Goal: Transaction & Acquisition: Purchase product/service

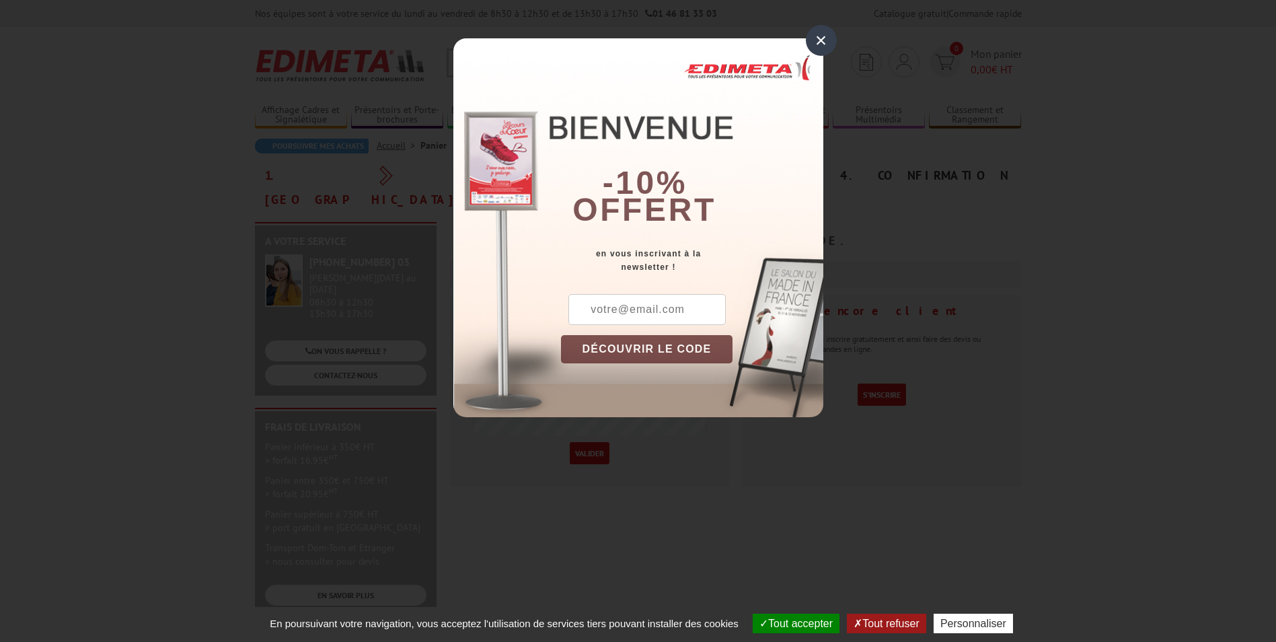
drag, startPoint x: 823, startPoint y: 48, endPoint x: 832, endPoint y: 42, distance: 11.2
click at [826, 48] on div "×" at bounding box center [821, 40] width 31 height 31
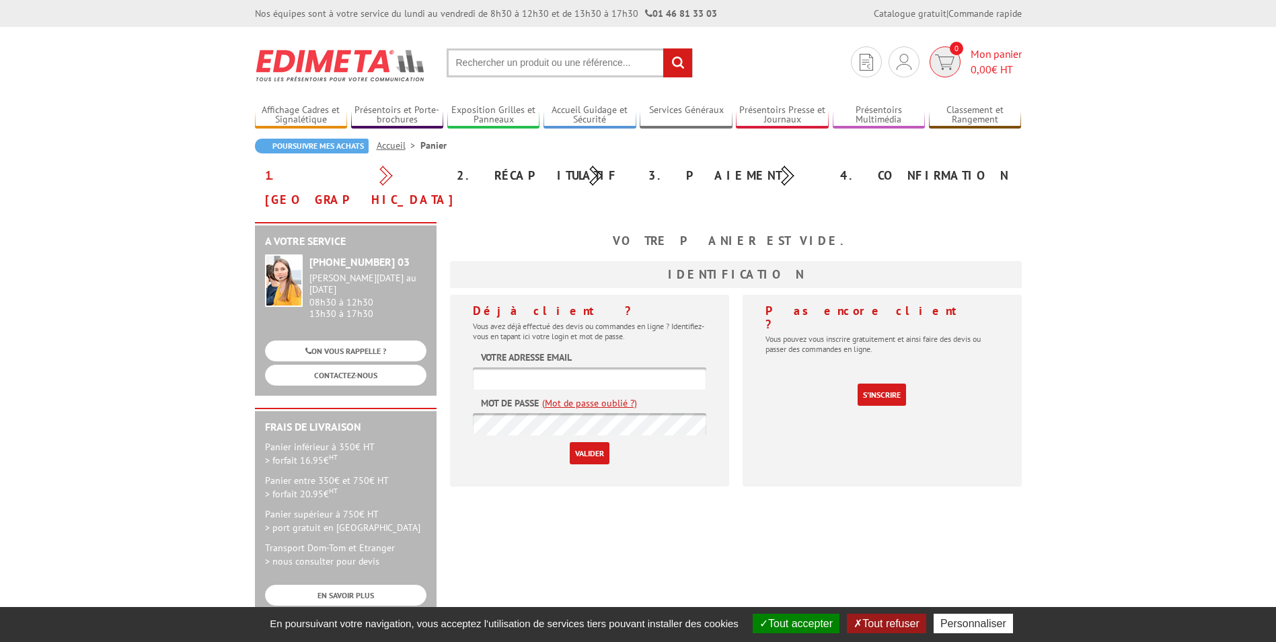
click at [950, 62] on img at bounding box center [945, 61] width 20 height 15
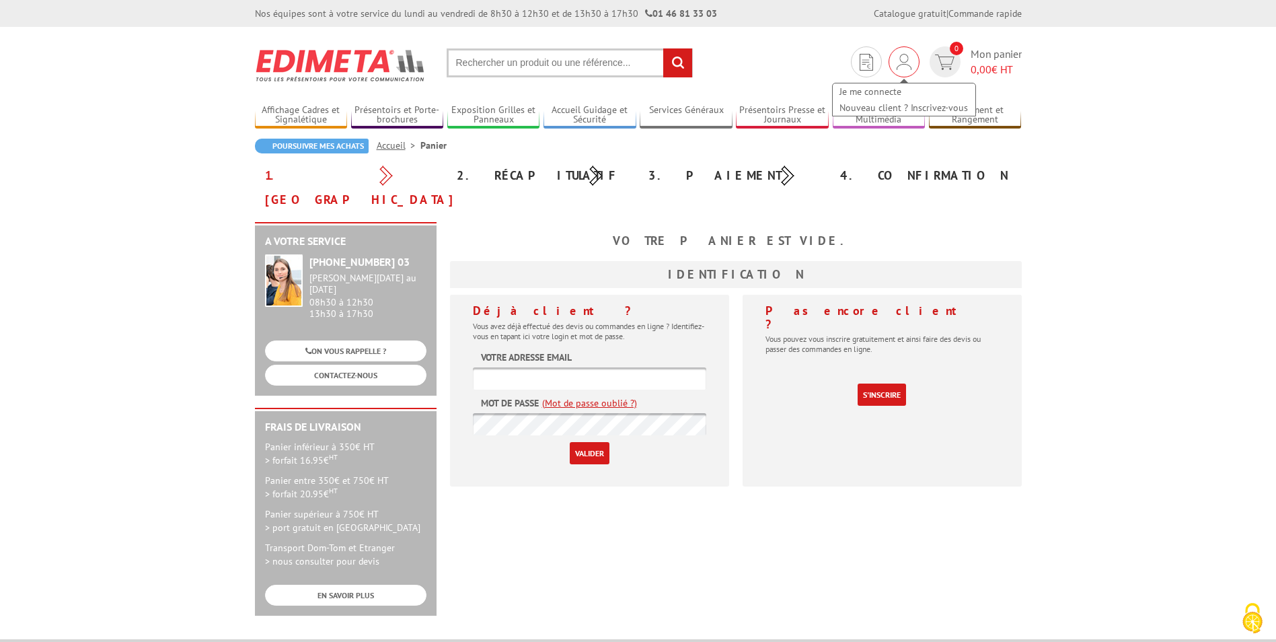
click at [910, 67] on img at bounding box center [903, 62] width 15 height 16
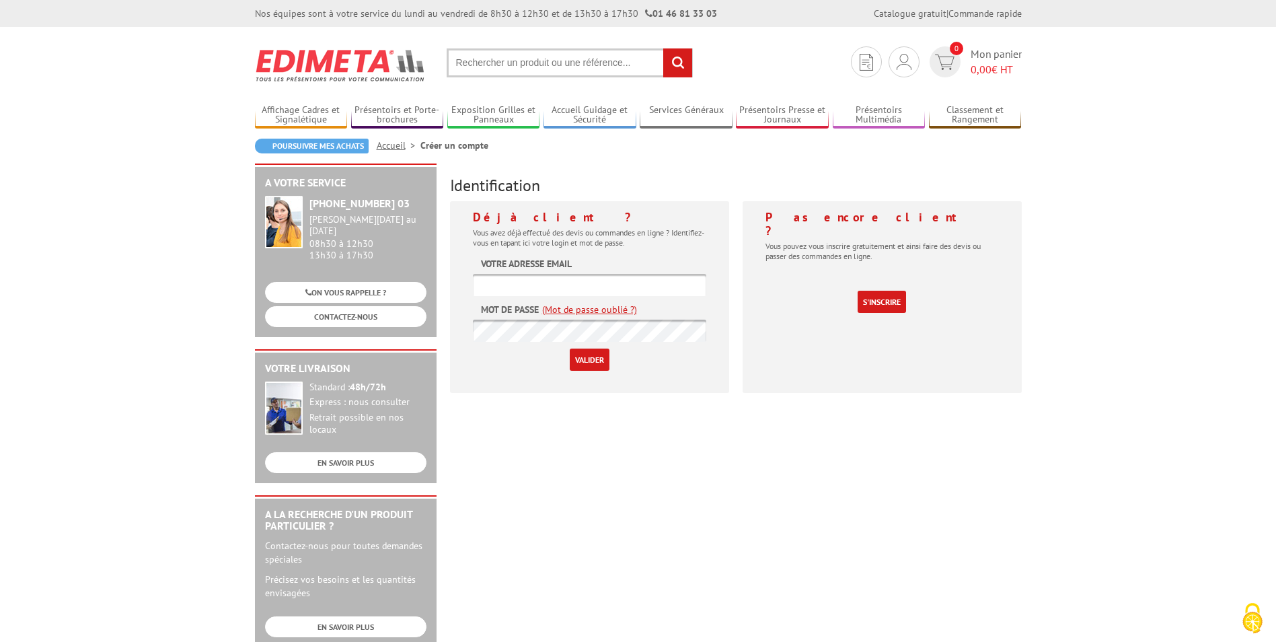
click at [616, 287] on input "text" at bounding box center [589, 285] width 233 height 22
paste input "[EMAIL_ADDRESS][DOMAIN_NAME]"
type input "[EMAIL_ADDRESS][DOMAIN_NAME]"
drag, startPoint x: 553, startPoint y: 408, endPoint x: 578, endPoint y: 381, distance: 36.6
click at [555, 406] on div "A votre service +33 (0)1 46 81 33 03 Du Lundi au Vendredi 08h30 à 12h30 13h30 à…" at bounding box center [638, 521] width 780 height 717
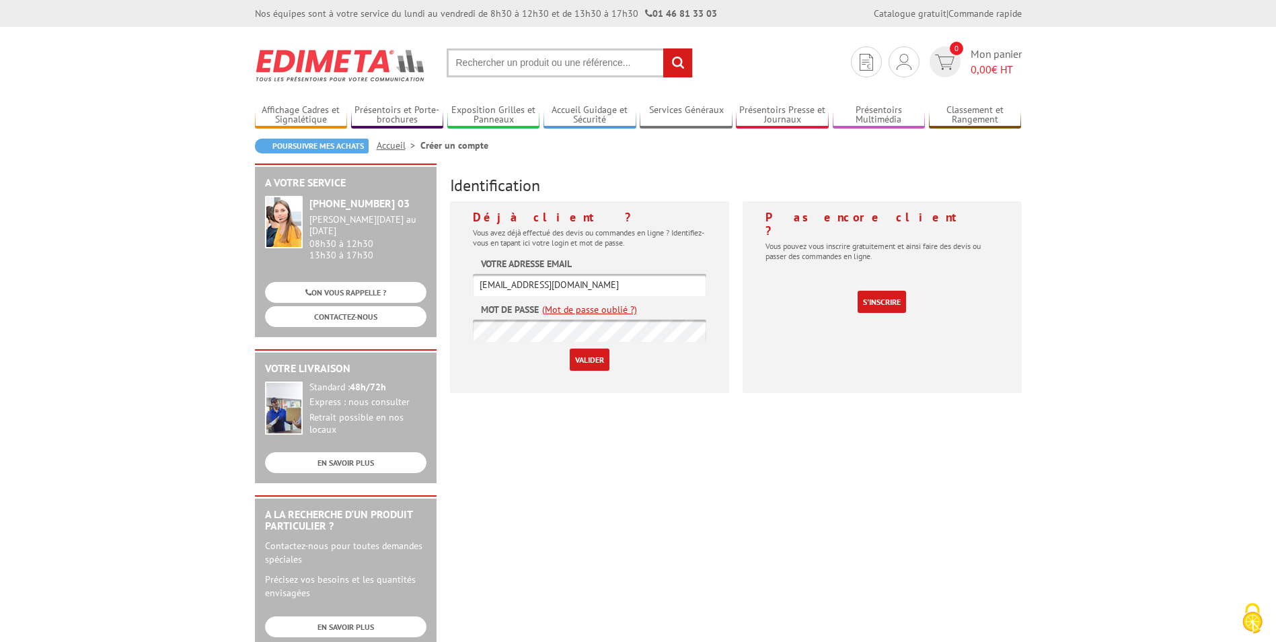
click at [592, 360] on input "Valider" at bounding box center [590, 359] width 40 height 22
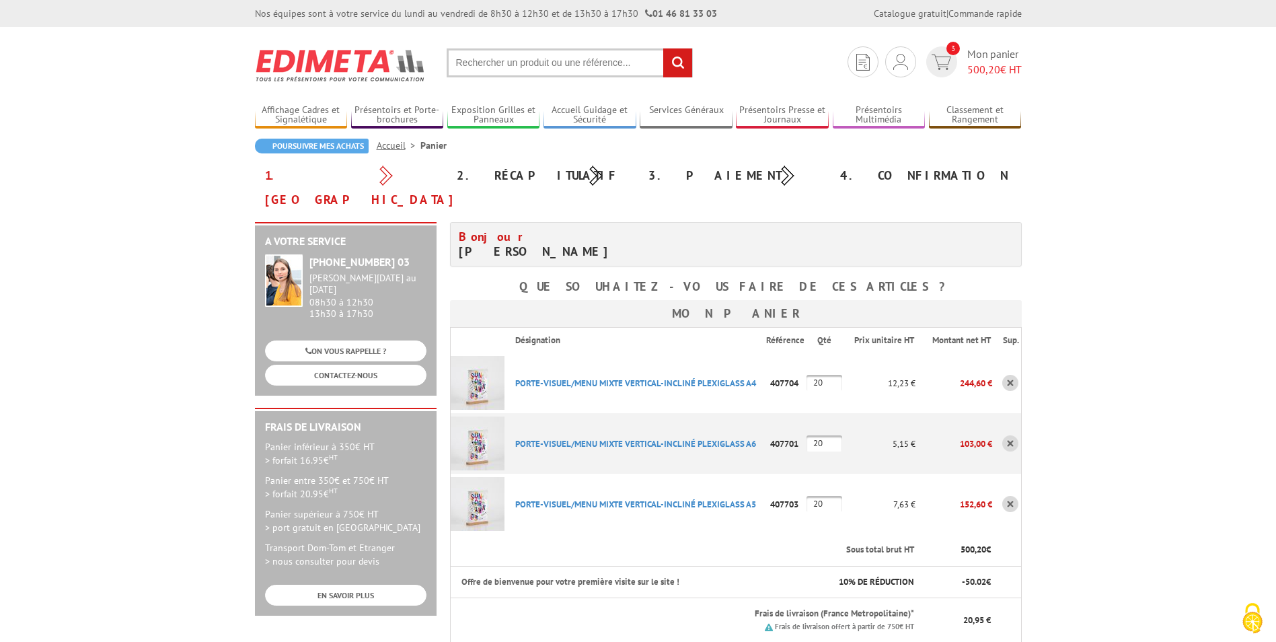
click at [1145, 459] on body "Nos équipes sont à votre service du lundi au vendredi de 8h30 à 12h30 et de 13h…" at bounding box center [638, 652] width 1276 height 1304
click at [582, 59] on input "text" at bounding box center [570, 62] width 246 height 29
click at [582, 58] on input "text" at bounding box center [570, 62] width 246 height 29
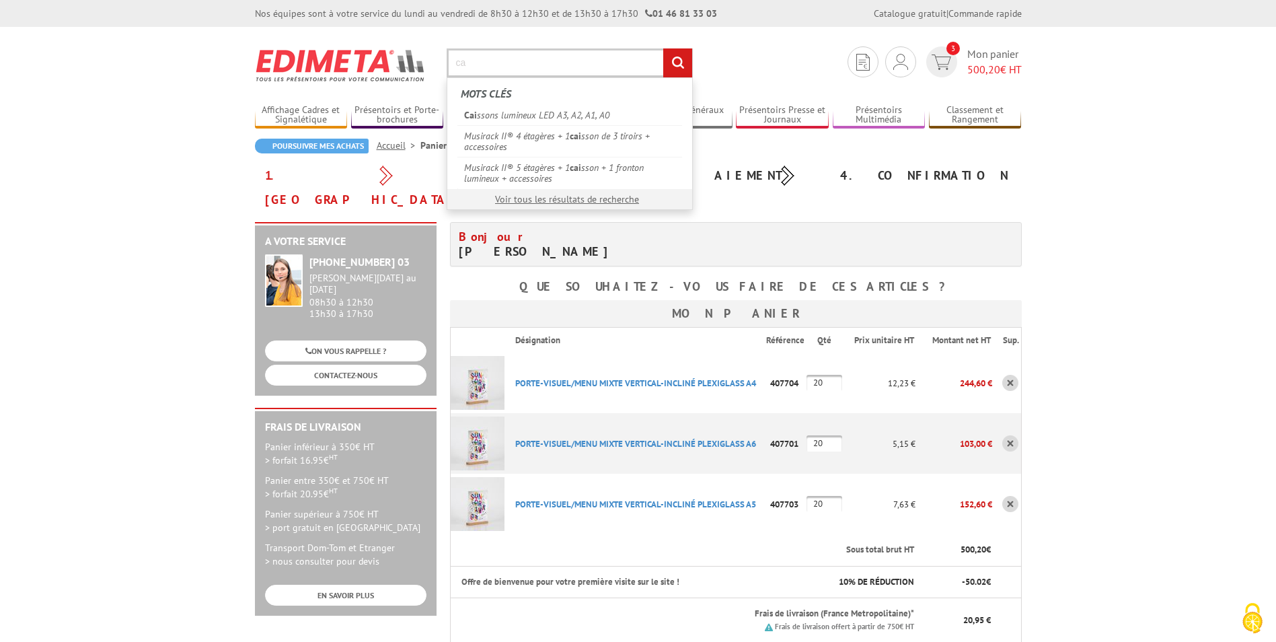
type input "c"
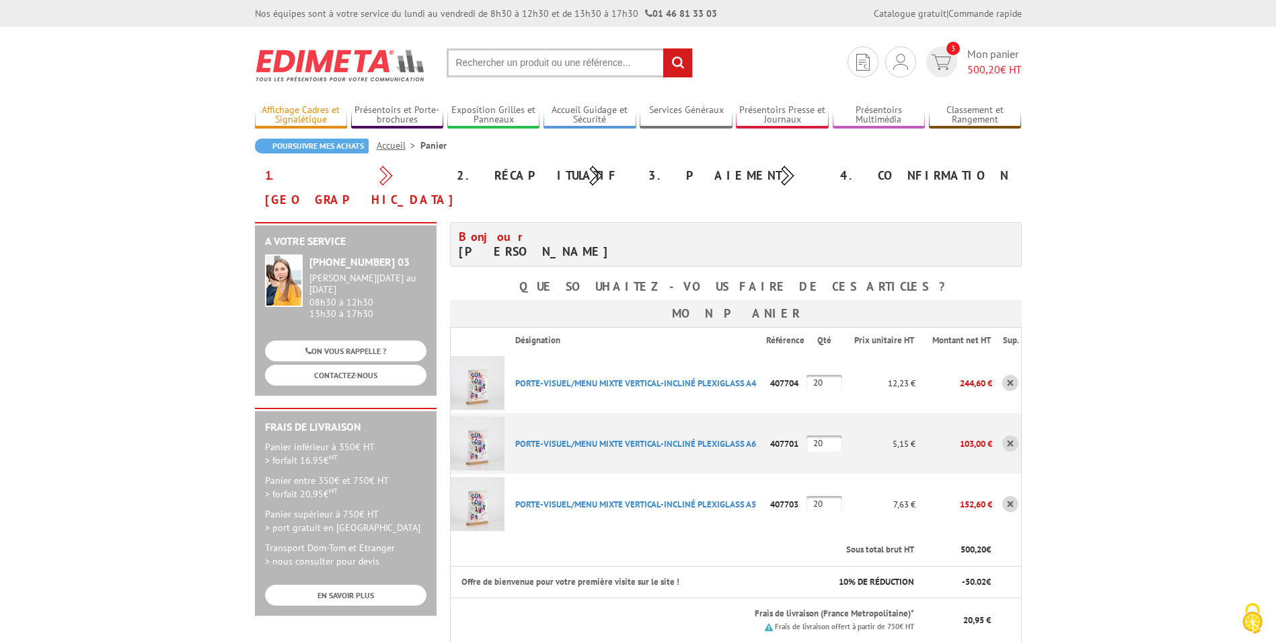
click at [312, 112] on link "Affichage Cadres et Signalétique" at bounding box center [301, 115] width 93 height 22
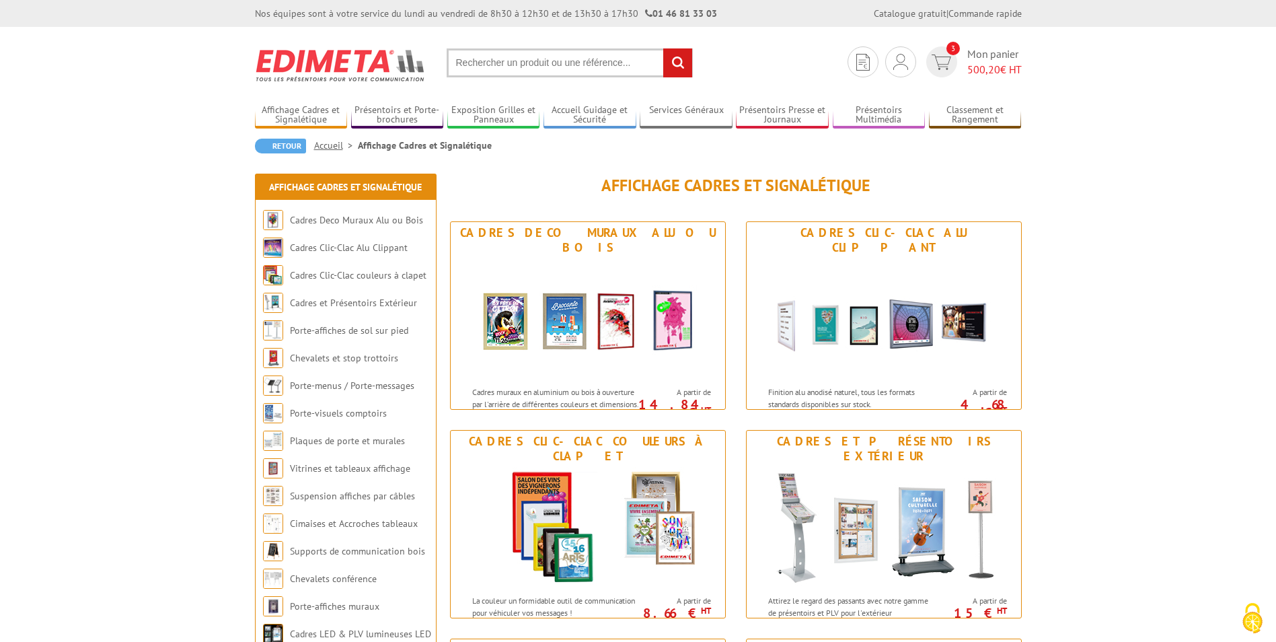
click at [551, 68] on input "text" at bounding box center [570, 62] width 246 height 29
click at [560, 59] on input "text" at bounding box center [570, 62] width 246 height 29
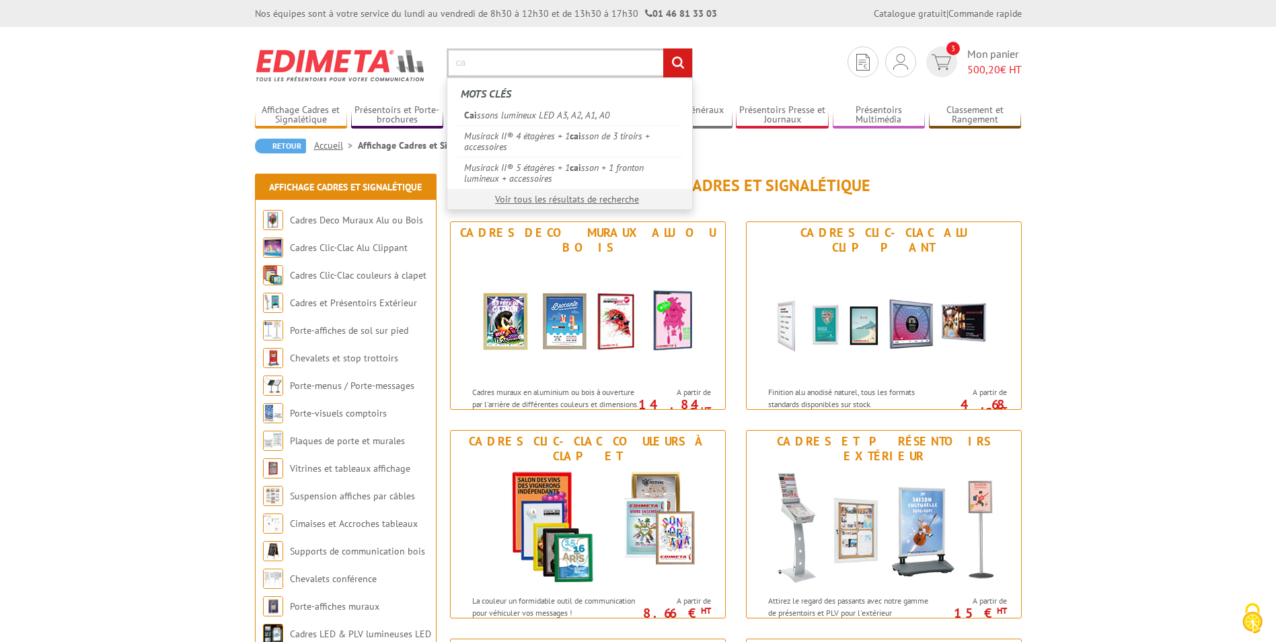
type input "c"
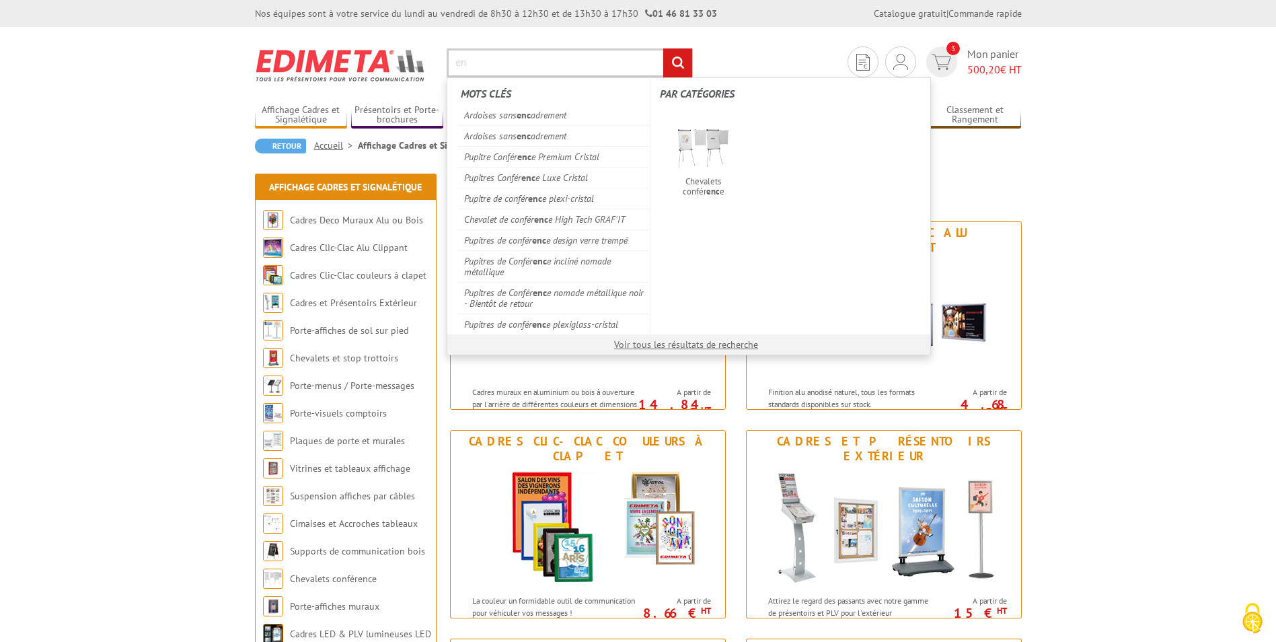
type input "e"
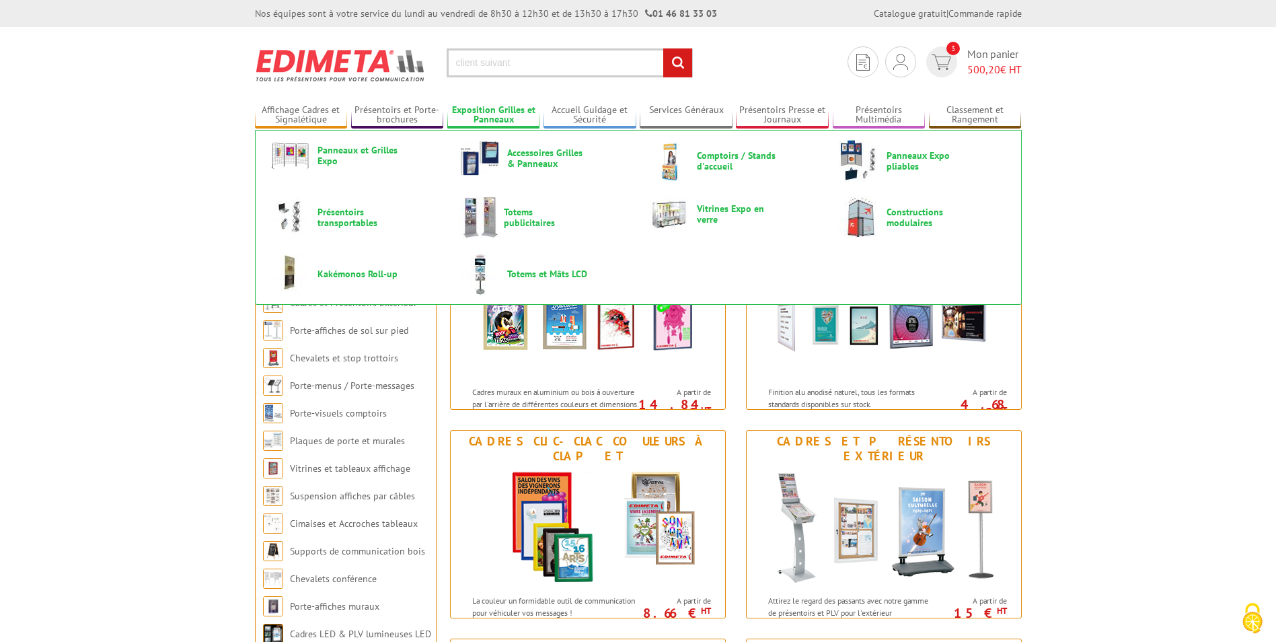
type input "client suivant"
click at [663, 48] on input "rechercher" at bounding box center [677, 62] width 29 height 29
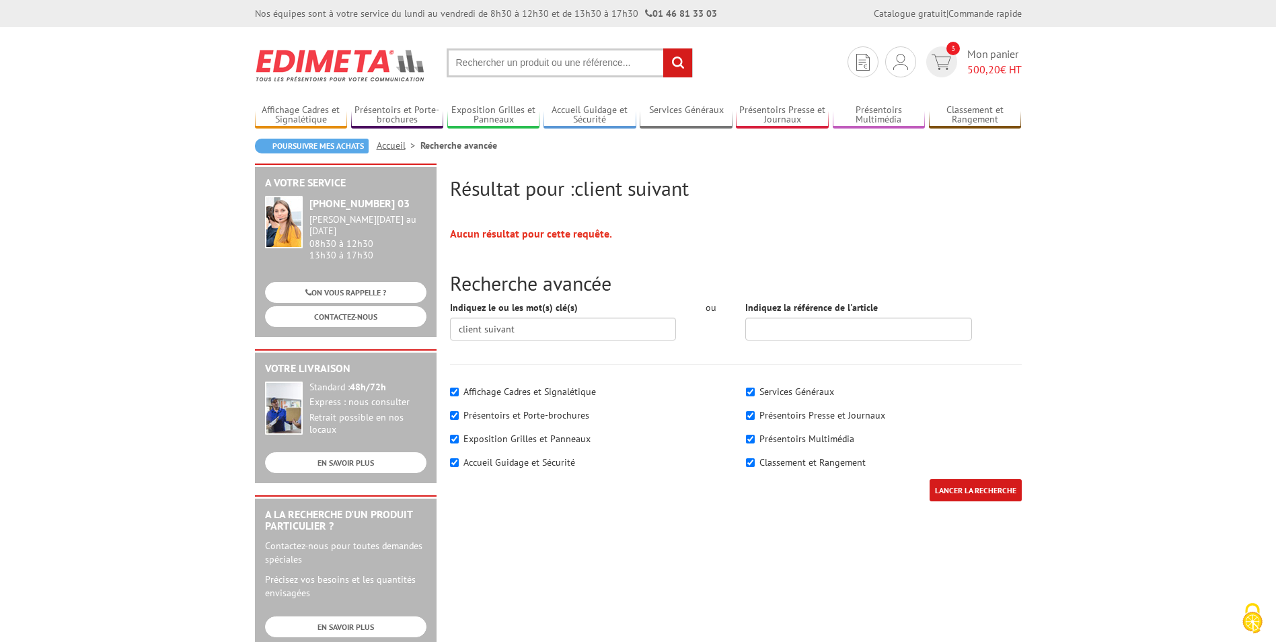
click at [512, 66] on input "text" at bounding box center [570, 62] width 246 height 29
click at [513, 66] on input "text" at bounding box center [570, 62] width 246 height 29
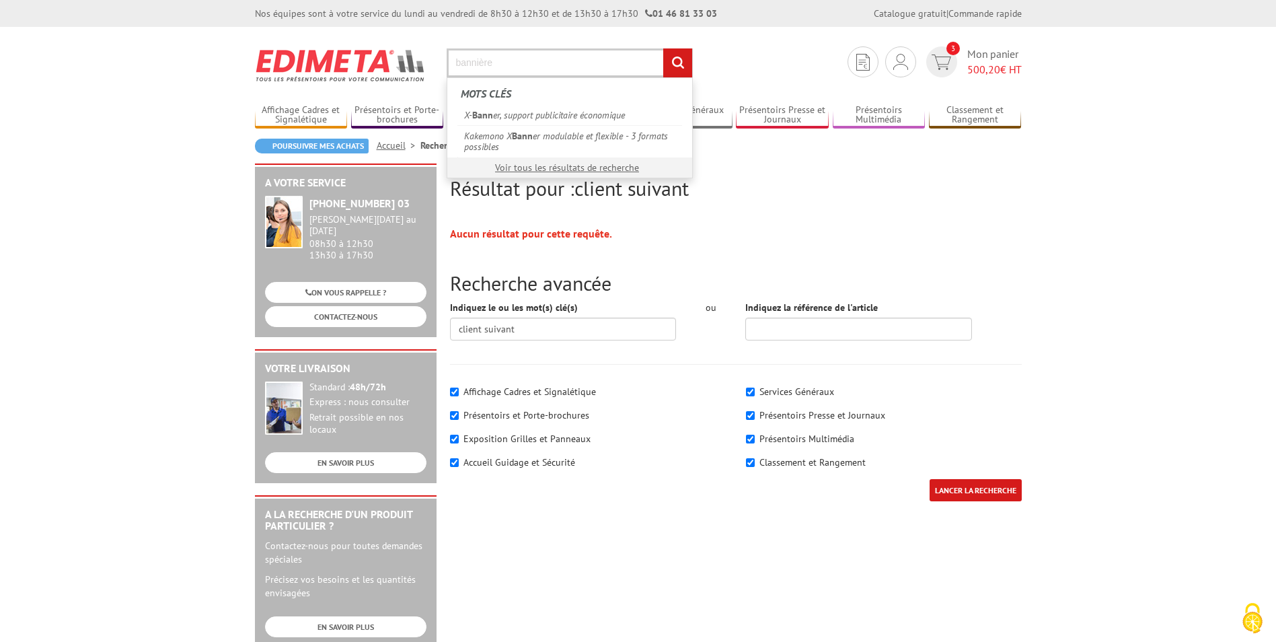
type input "bannière"
click at [663, 48] on input "rechercher" at bounding box center [677, 62] width 29 height 29
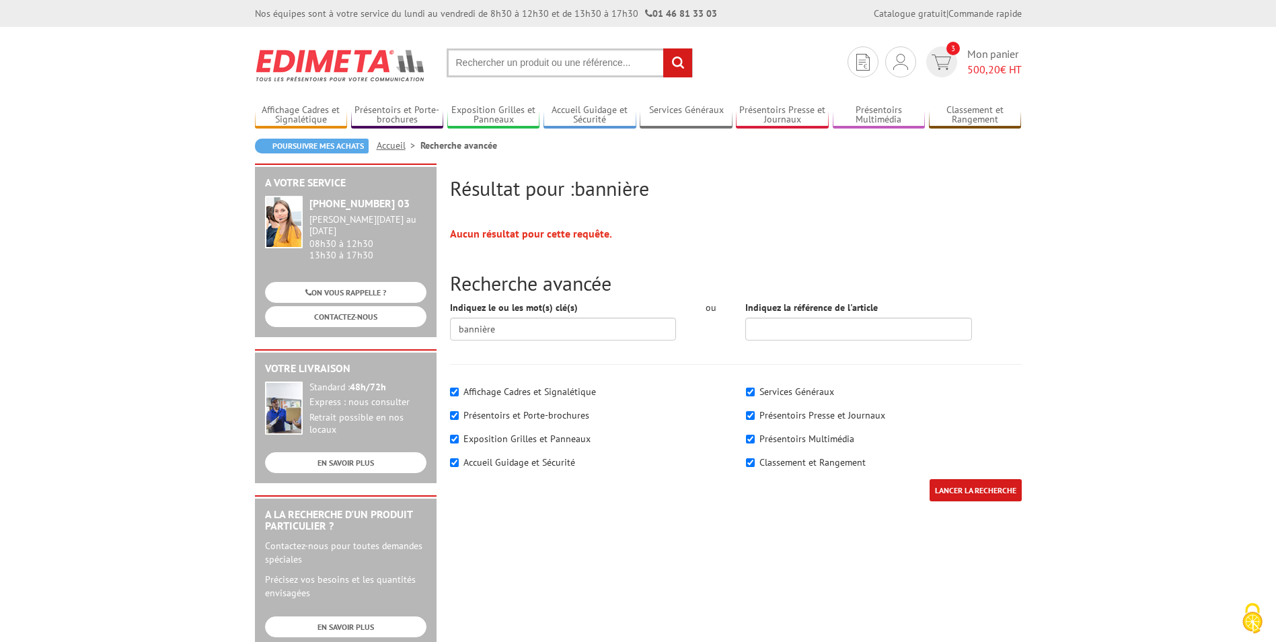
click at [513, 58] on input "text" at bounding box center [570, 62] width 246 height 29
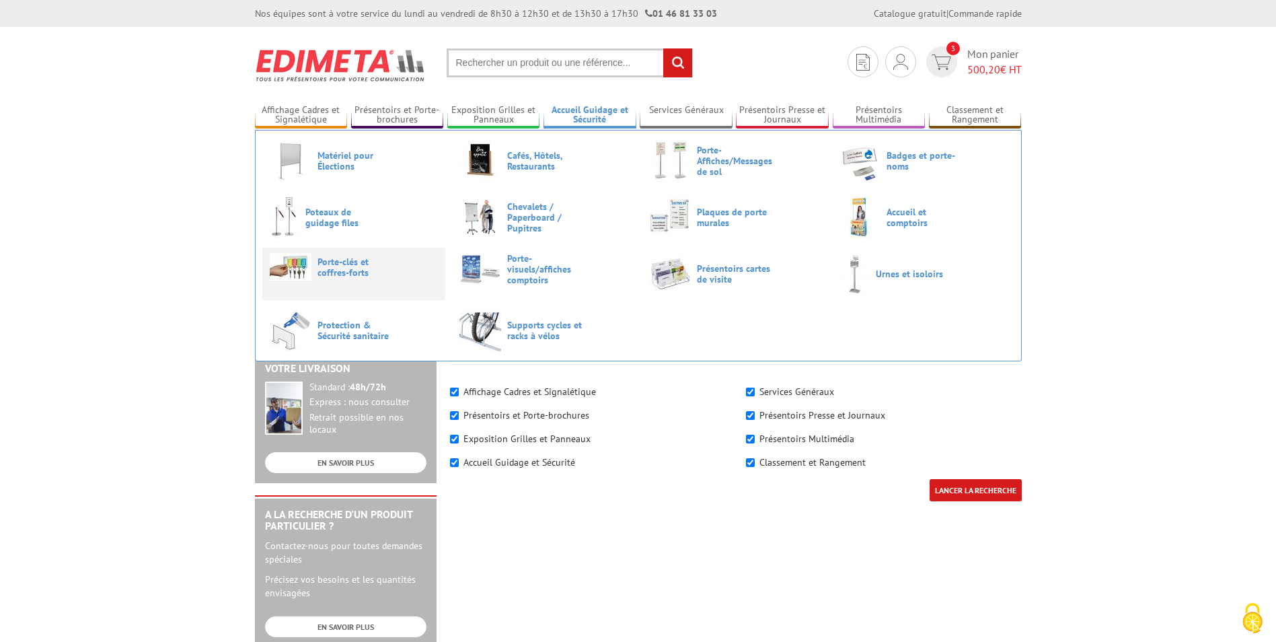
click at [350, 268] on span "Porte-clés et coffres-forts" at bounding box center [357, 267] width 81 height 22
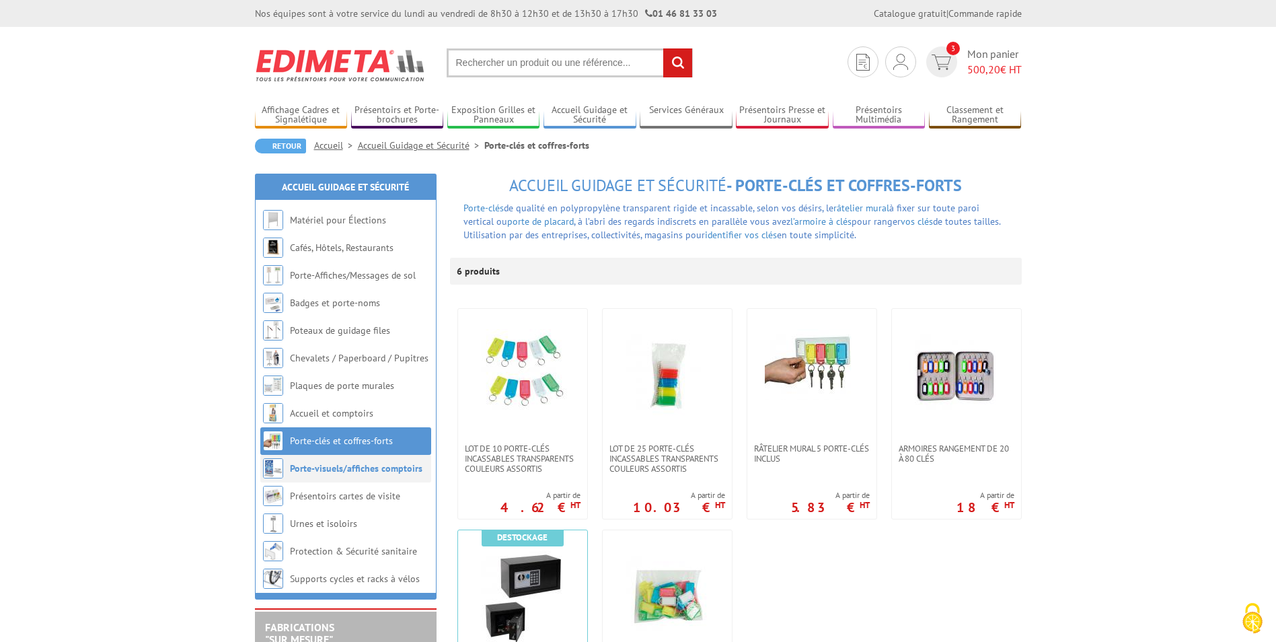
click at [359, 467] on link "Porte-visuels/affiches comptoirs" at bounding box center [356, 468] width 132 height 12
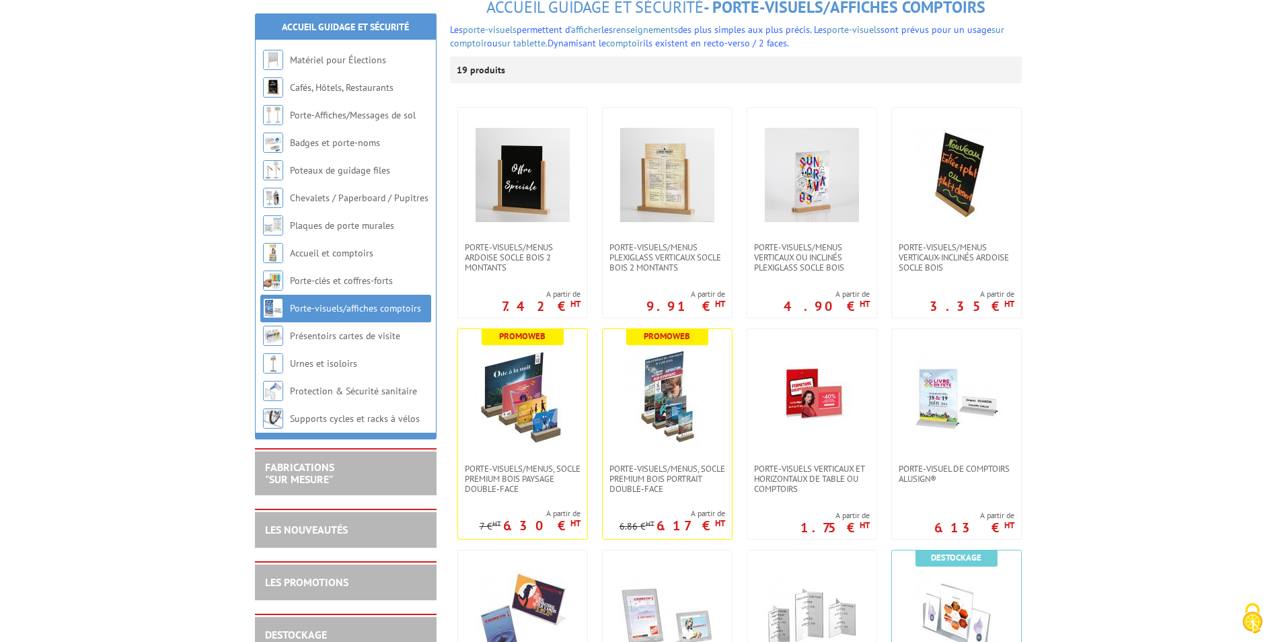
scroll to position [202, 0]
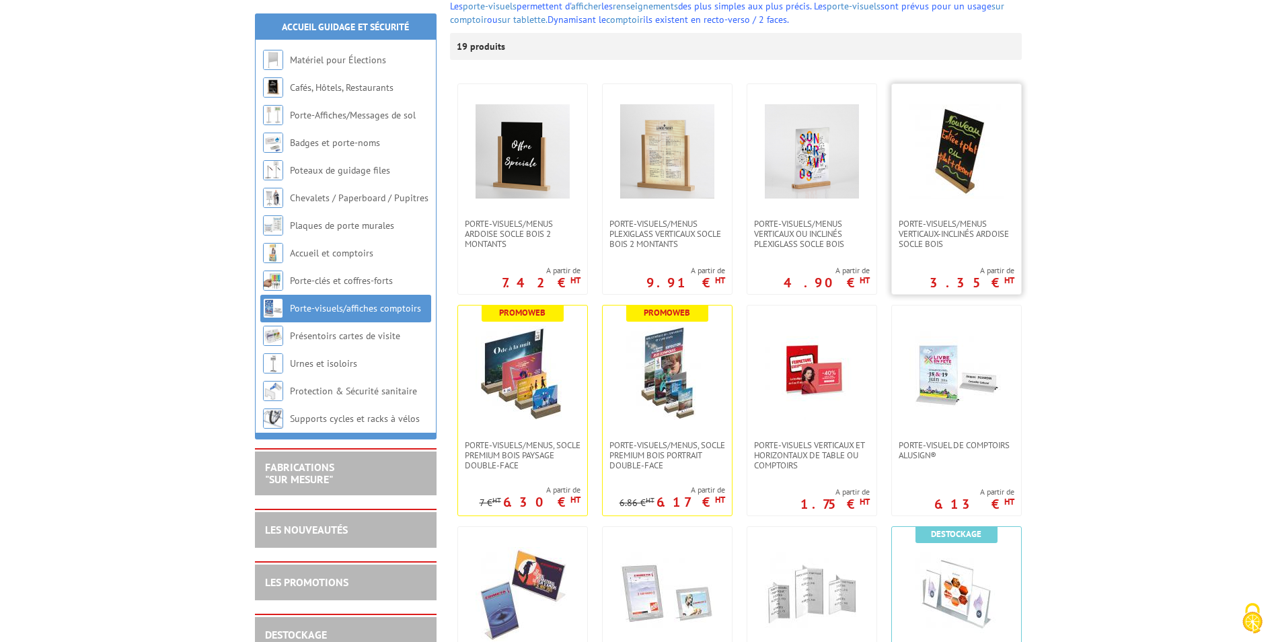
click at [961, 180] on img at bounding box center [956, 151] width 94 height 94
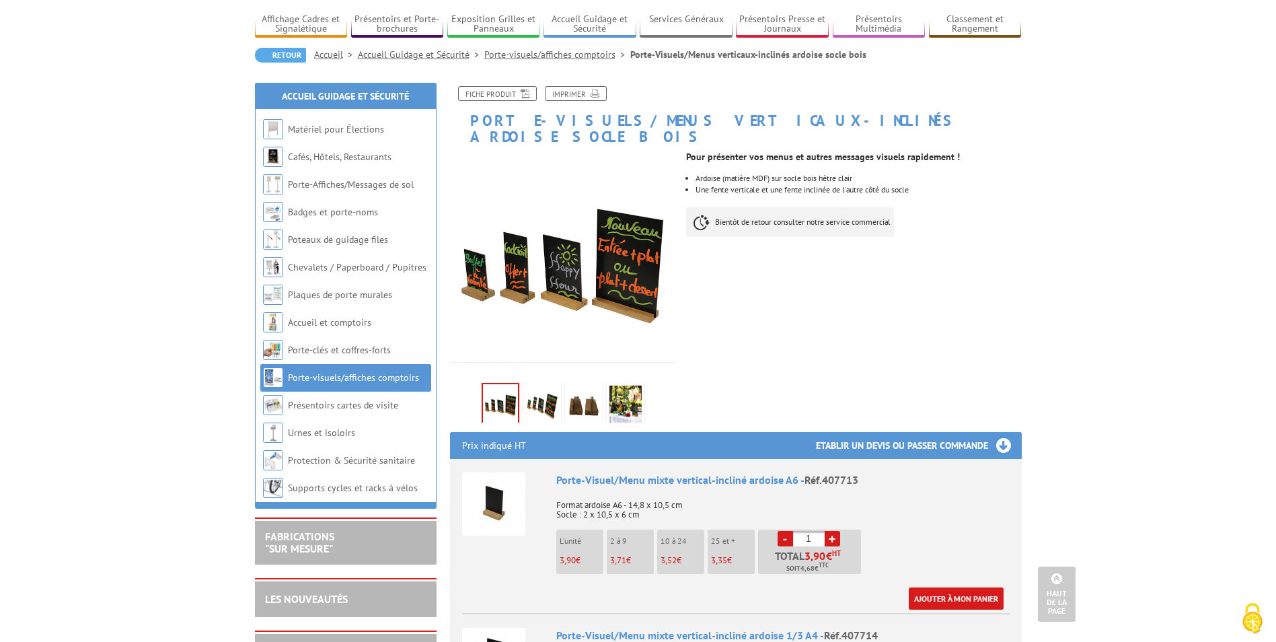
scroll to position [67, 0]
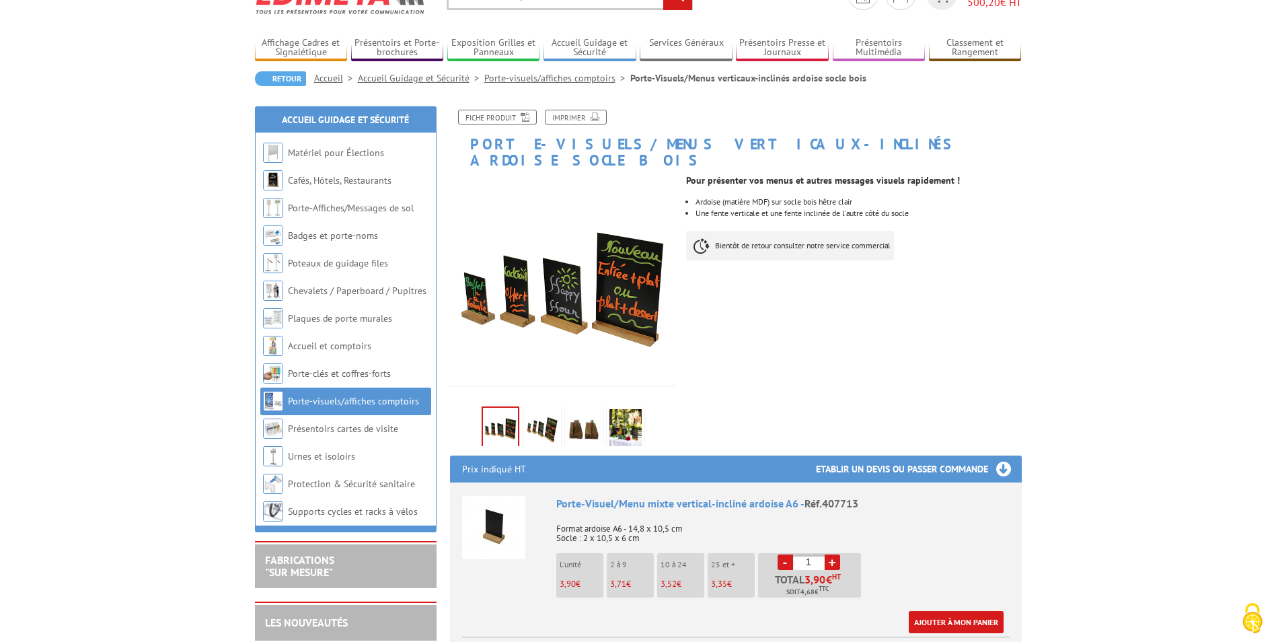
click at [543, 415] on img at bounding box center [542, 430] width 32 height 42
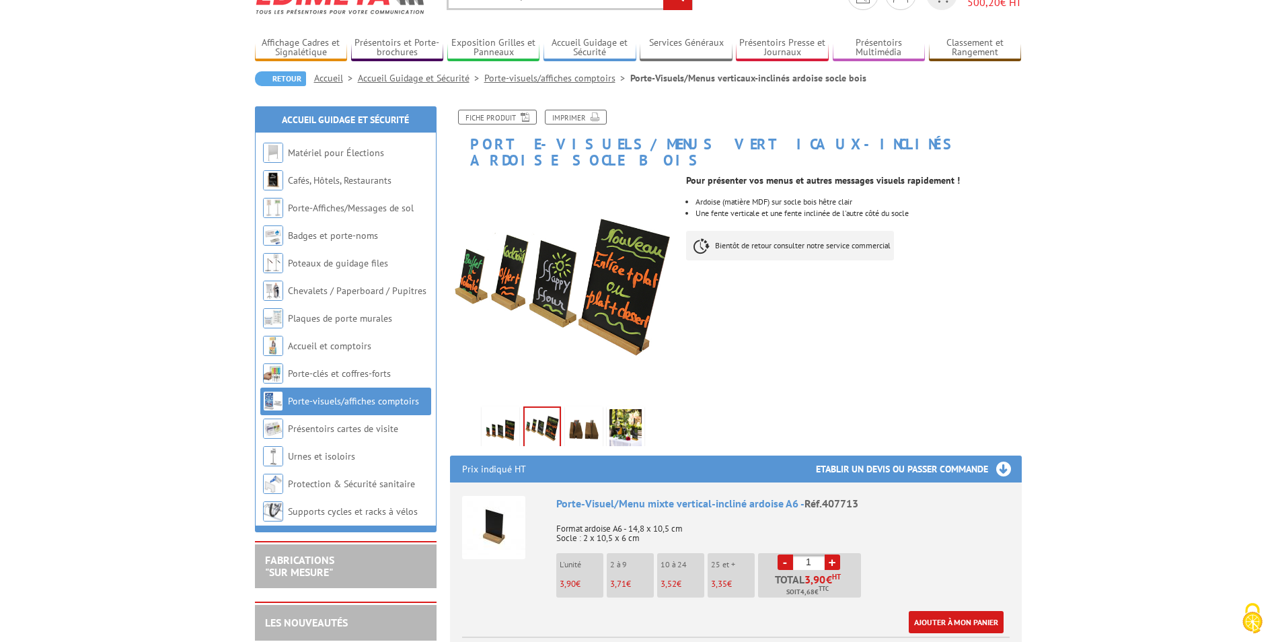
click at [575, 409] on img at bounding box center [584, 430] width 32 height 42
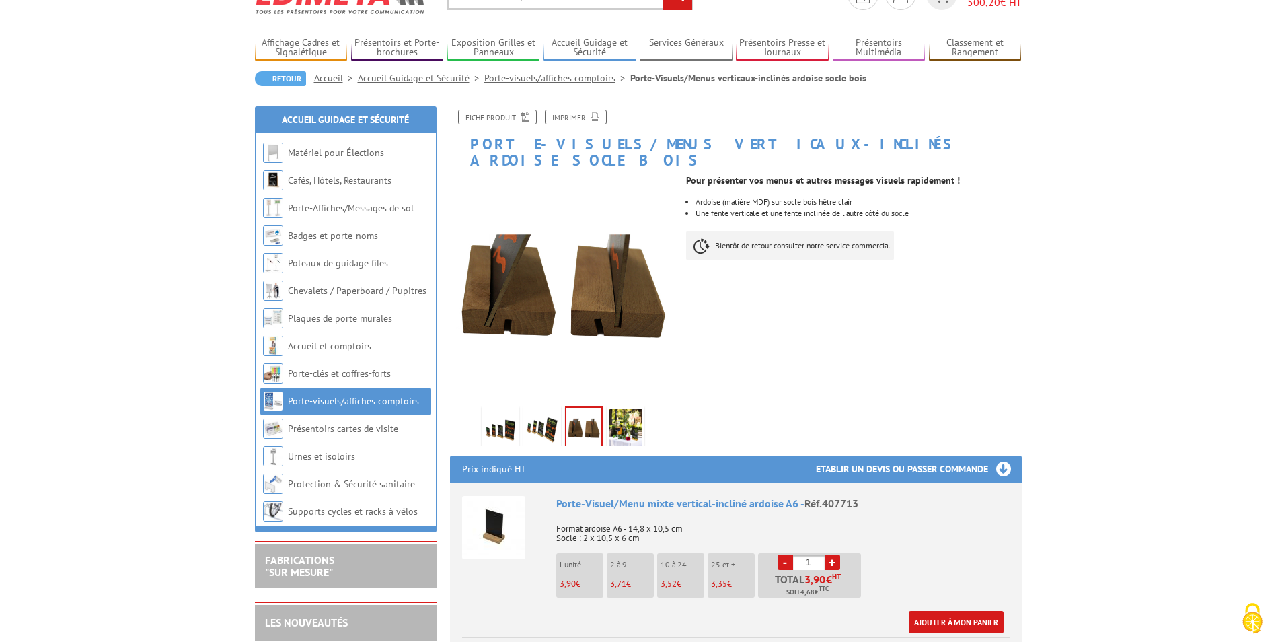
click at [623, 409] on img at bounding box center [625, 430] width 32 height 42
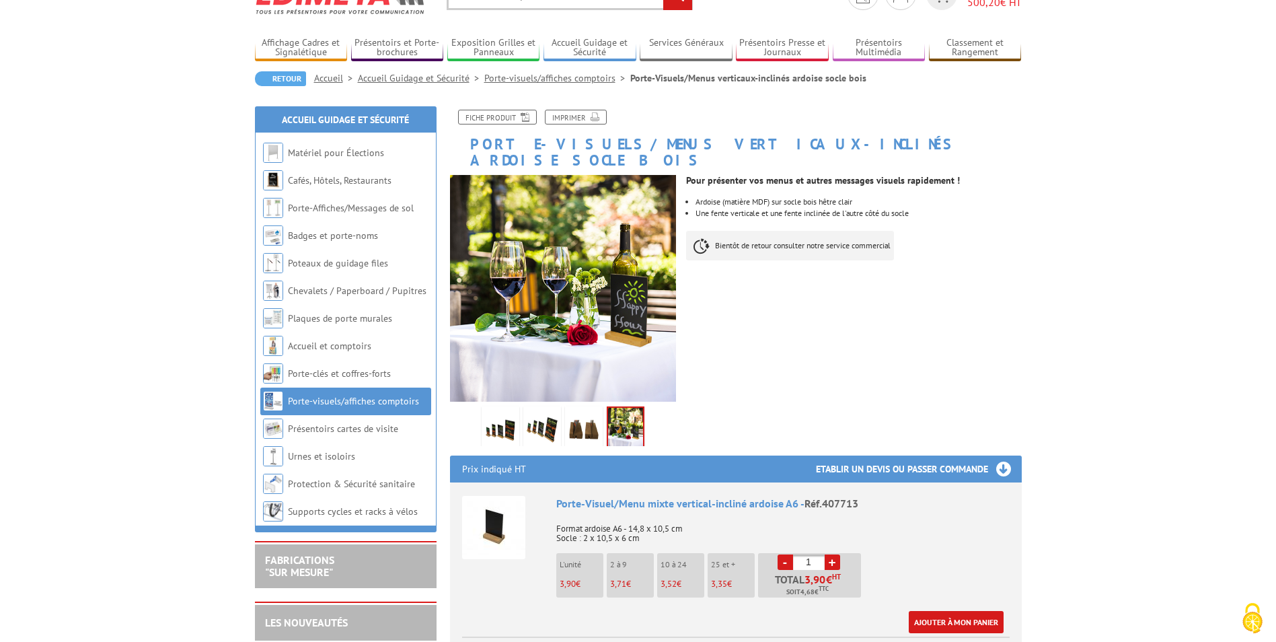
click at [581, 411] on img at bounding box center [584, 430] width 32 height 42
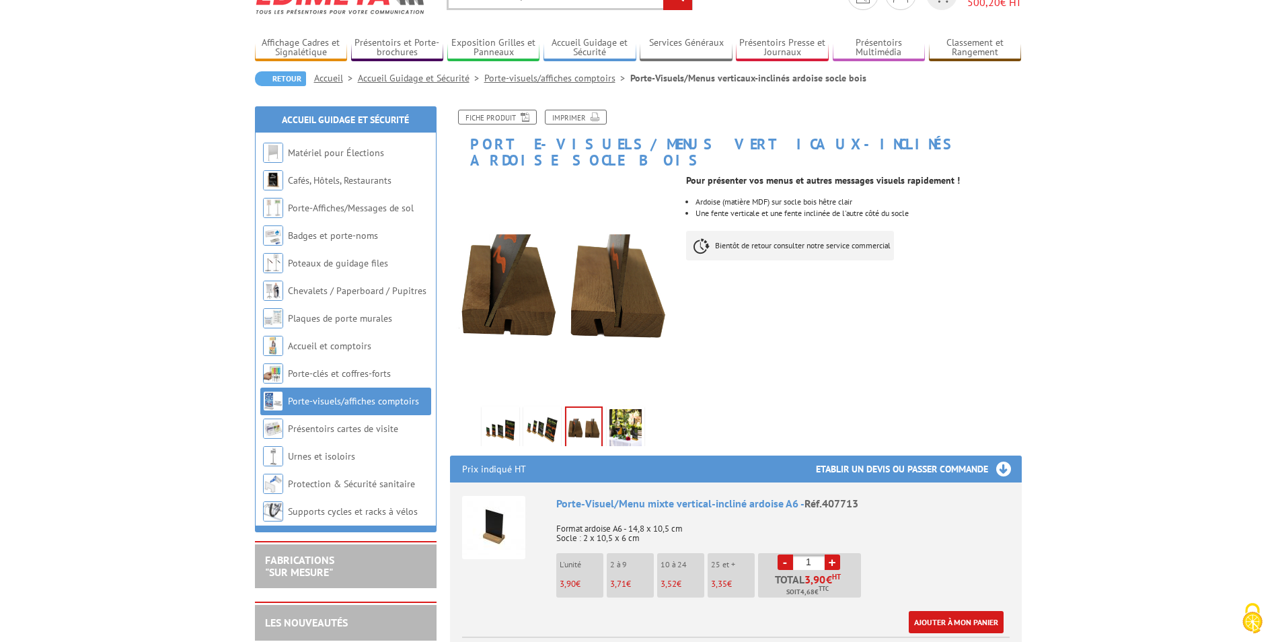
click at [515, 409] on img at bounding box center [500, 430] width 32 height 42
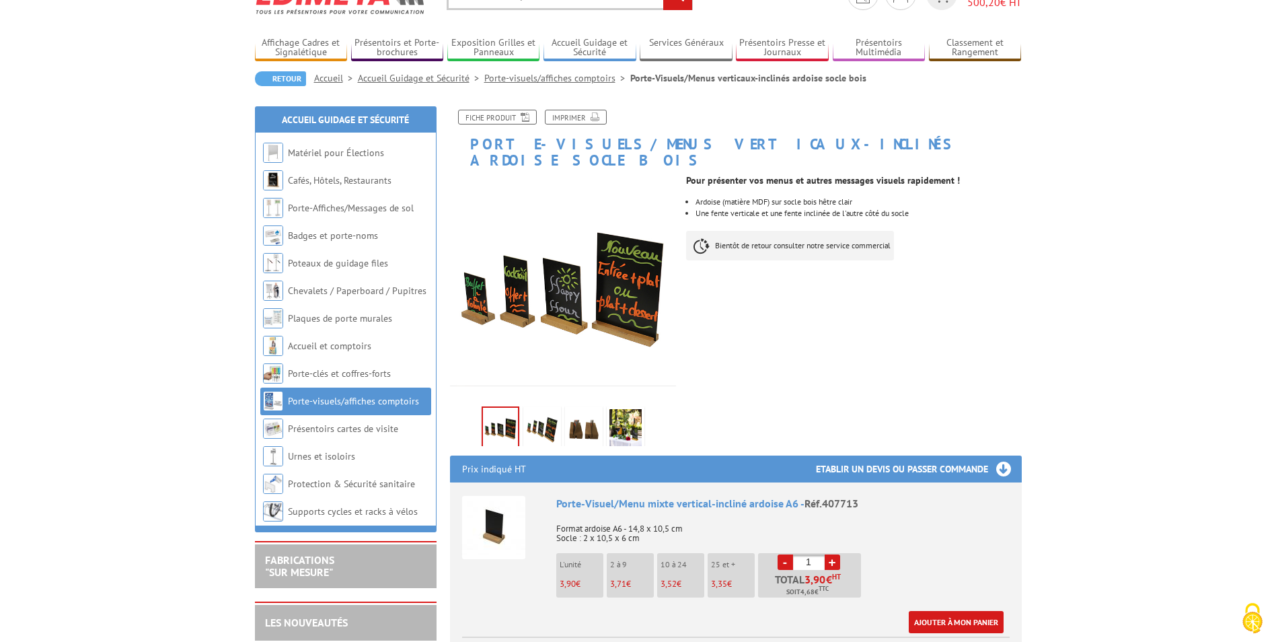
click at [493, 409] on img at bounding box center [500, 429] width 35 height 42
click at [549, 414] on img at bounding box center [542, 430] width 32 height 42
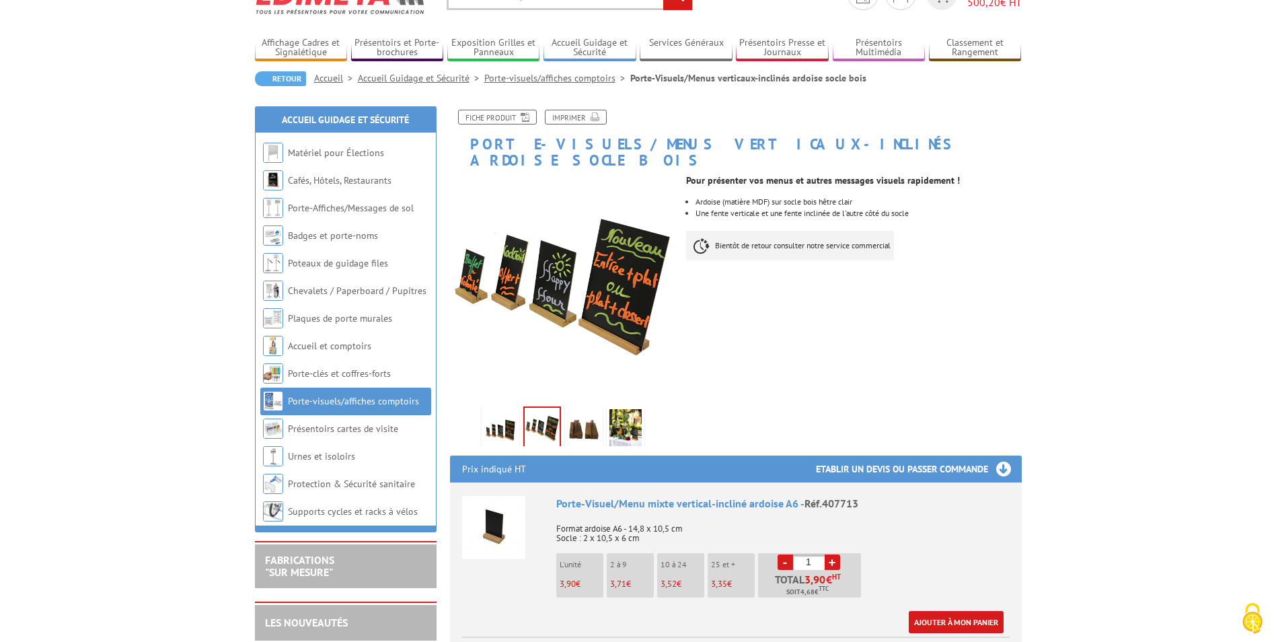
click at [590, 410] on img at bounding box center [584, 430] width 32 height 42
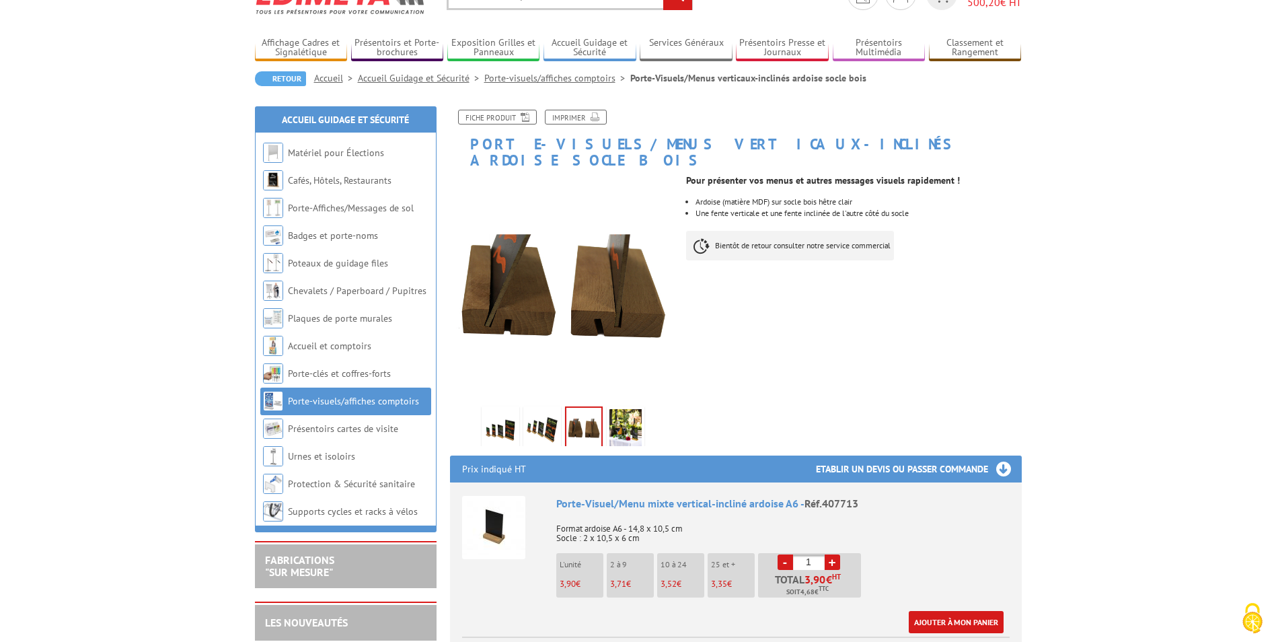
click at [611, 409] on img at bounding box center [625, 430] width 32 height 42
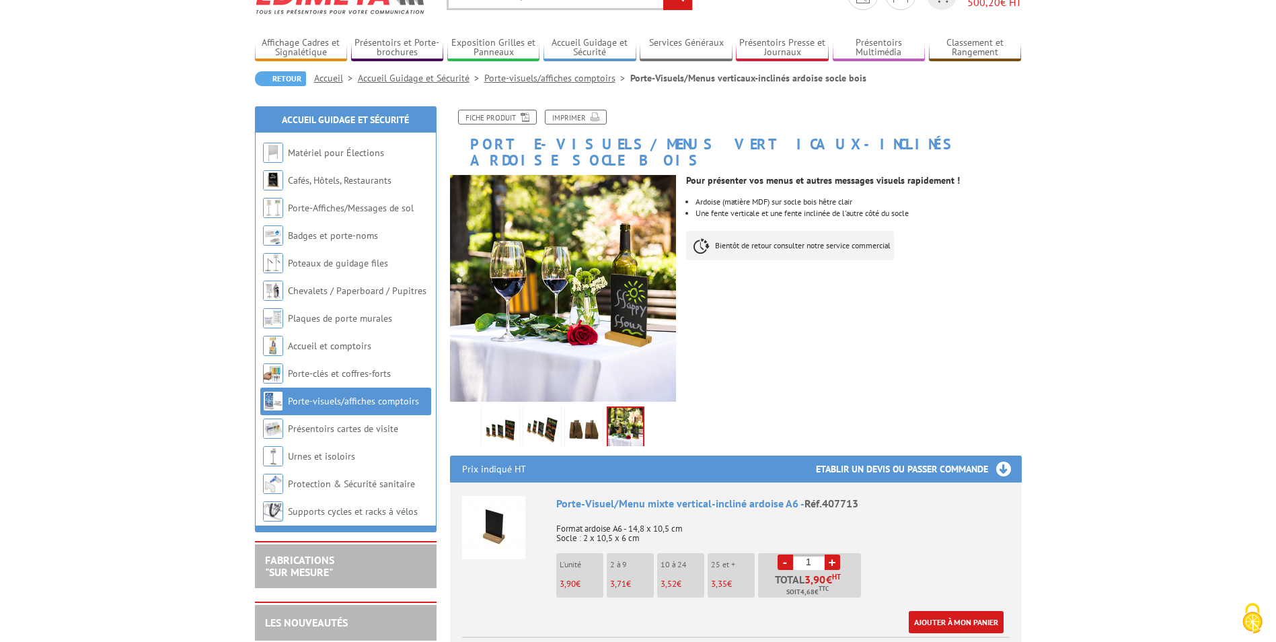
click at [543, 410] on img at bounding box center [542, 430] width 32 height 42
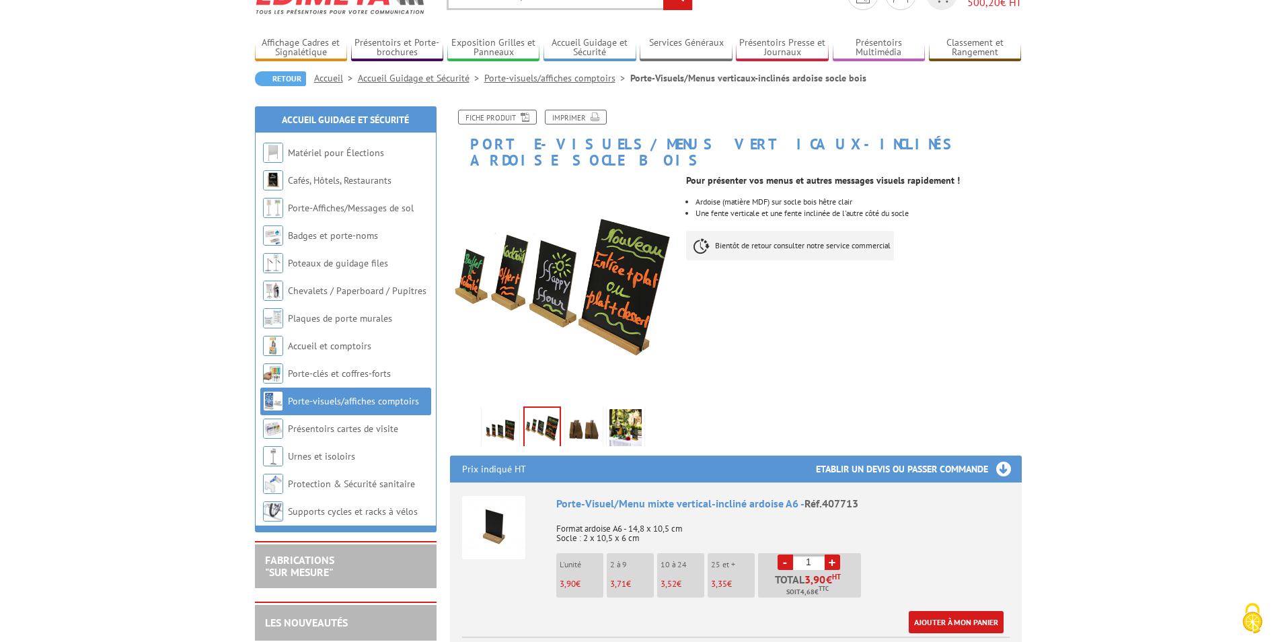
click at [506, 413] on img at bounding box center [500, 430] width 32 height 42
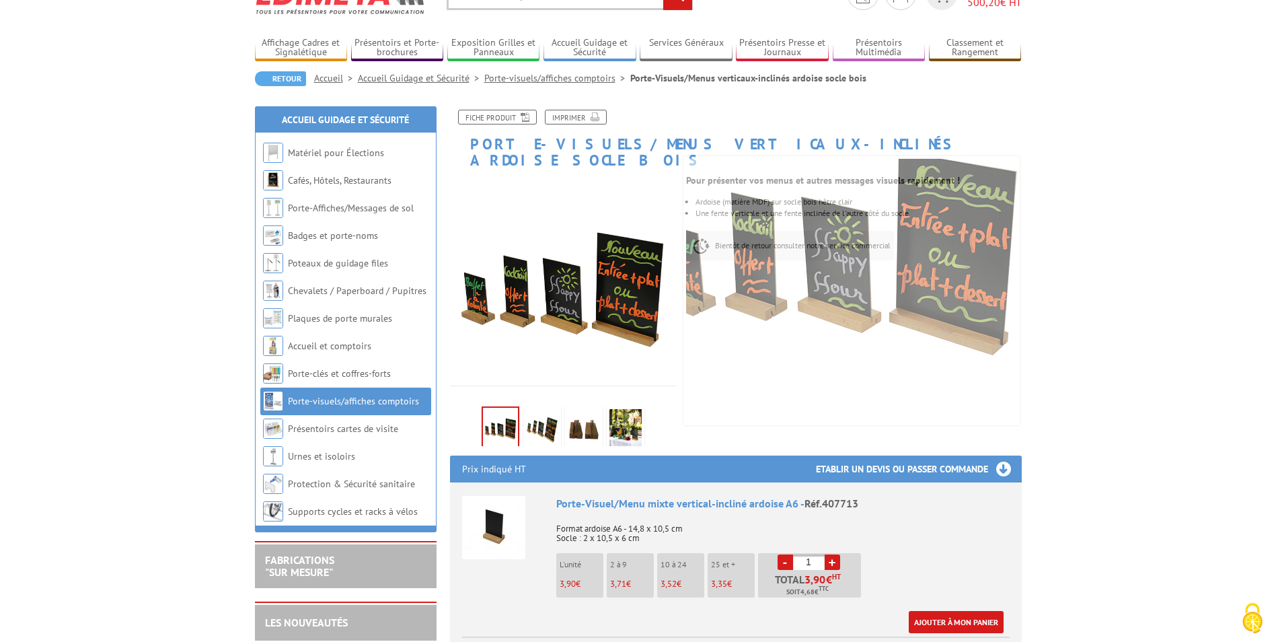
click at [543, 410] on img at bounding box center [542, 430] width 32 height 42
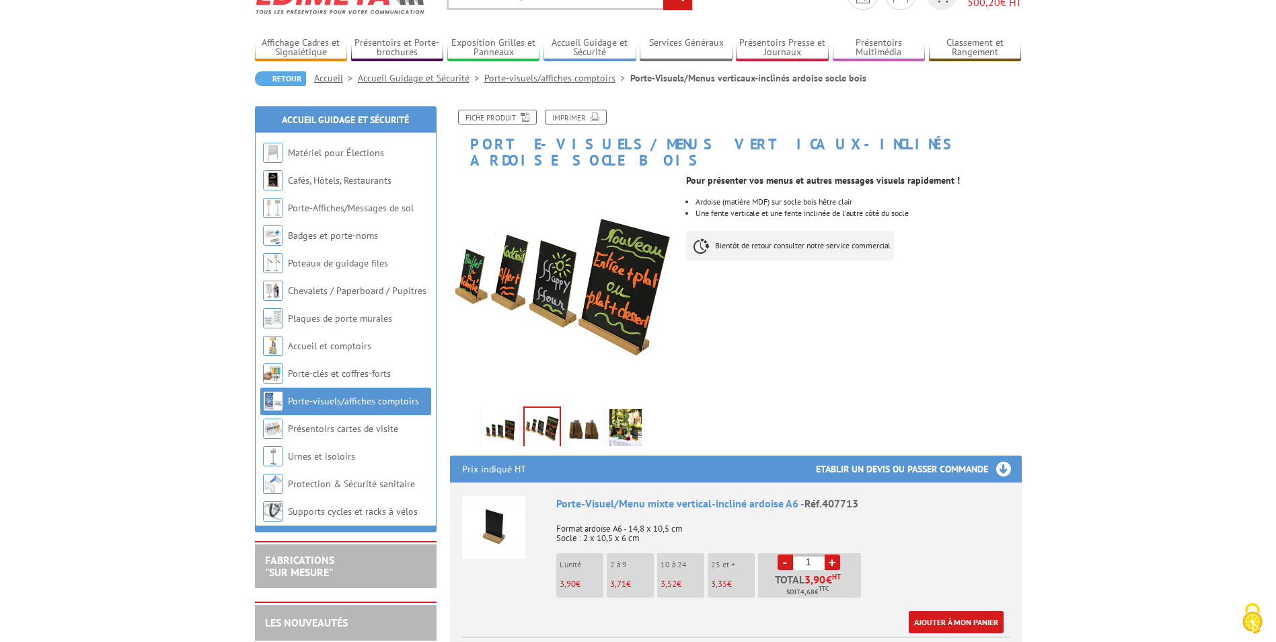
click at [563, 408] on li at bounding box center [584, 425] width 42 height 42
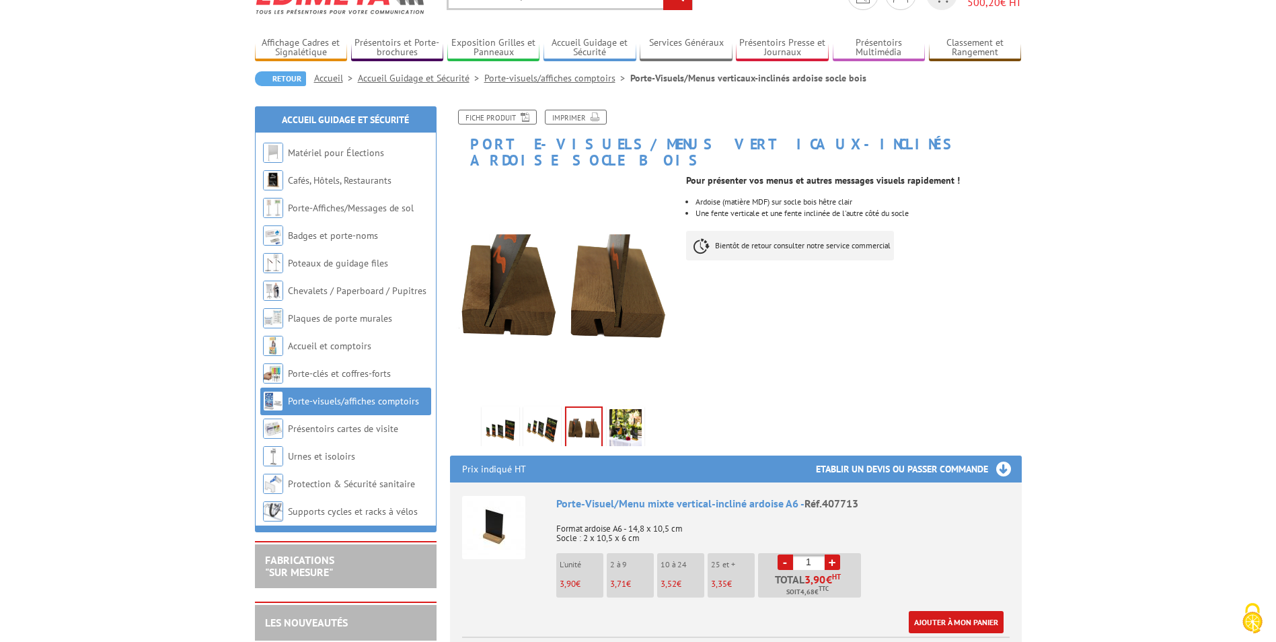
click at [498, 417] on img at bounding box center [500, 430] width 32 height 42
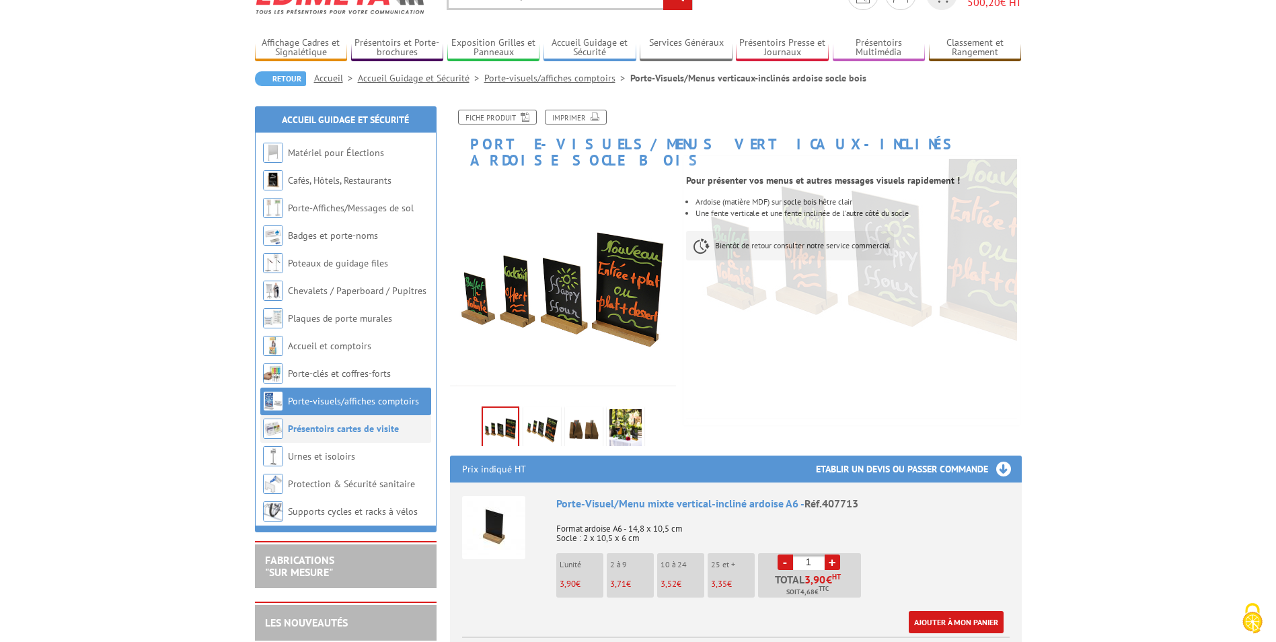
click at [319, 428] on link "Présentoirs cartes de visite" at bounding box center [343, 428] width 111 height 12
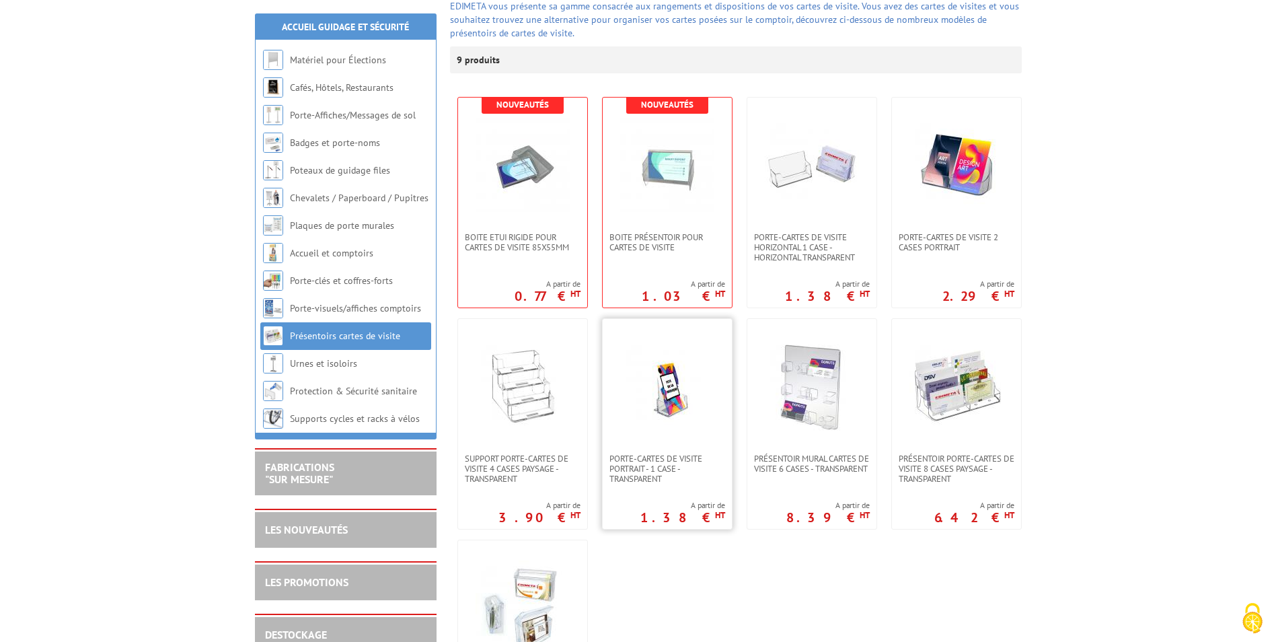
scroll to position [404, 0]
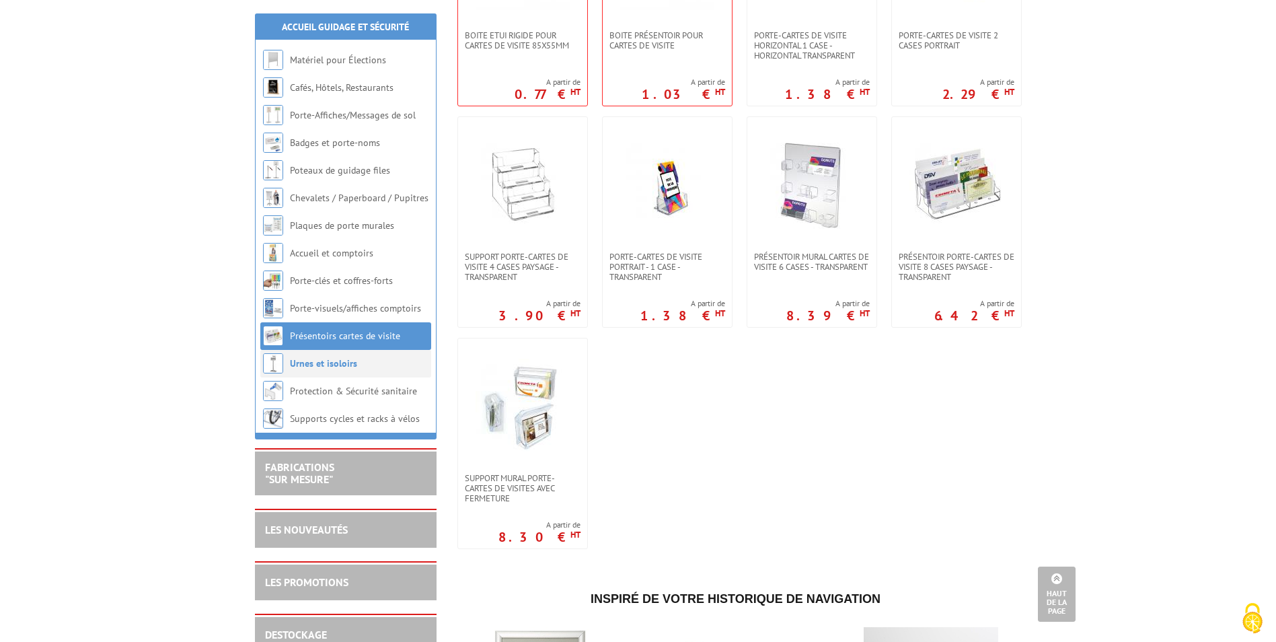
click at [346, 358] on link "Urnes et isoloirs" at bounding box center [323, 363] width 67 height 12
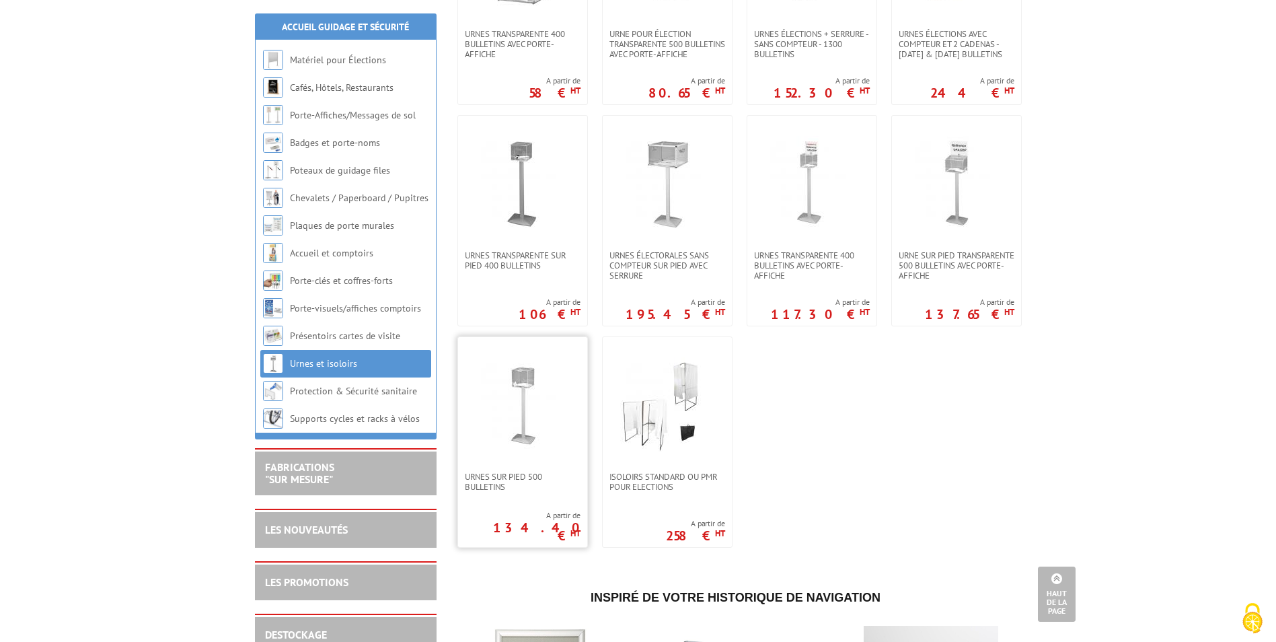
scroll to position [740, 0]
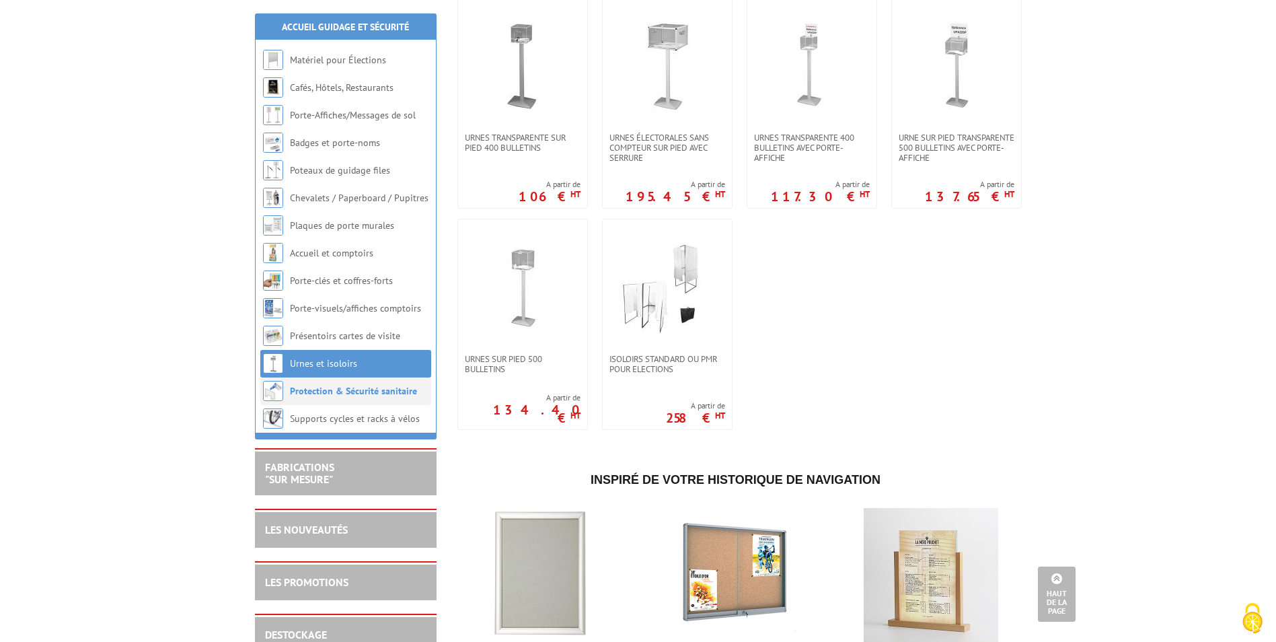
click at [377, 392] on link "Protection & Sécurité sanitaire" at bounding box center [353, 391] width 127 height 12
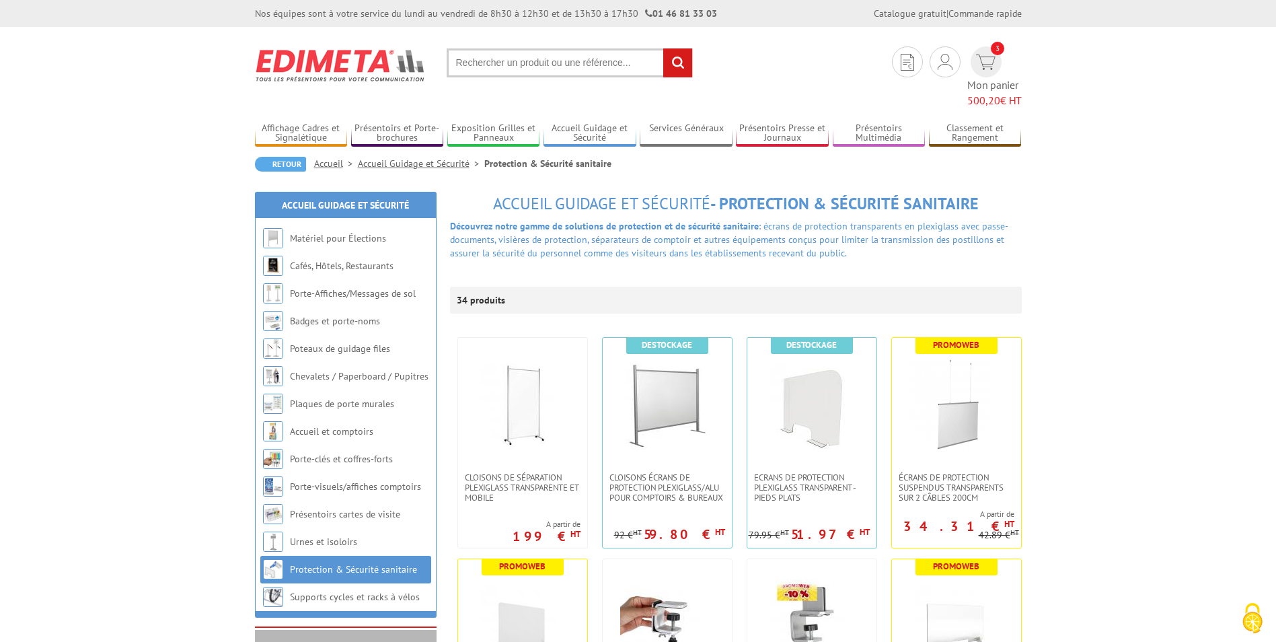
click at [494, 52] on input "text" at bounding box center [570, 62] width 246 height 29
type input "barre de caisse"
click at [663, 48] on input "rechercher" at bounding box center [677, 62] width 29 height 29
